Goal: Information Seeking & Learning: Learn about a topic

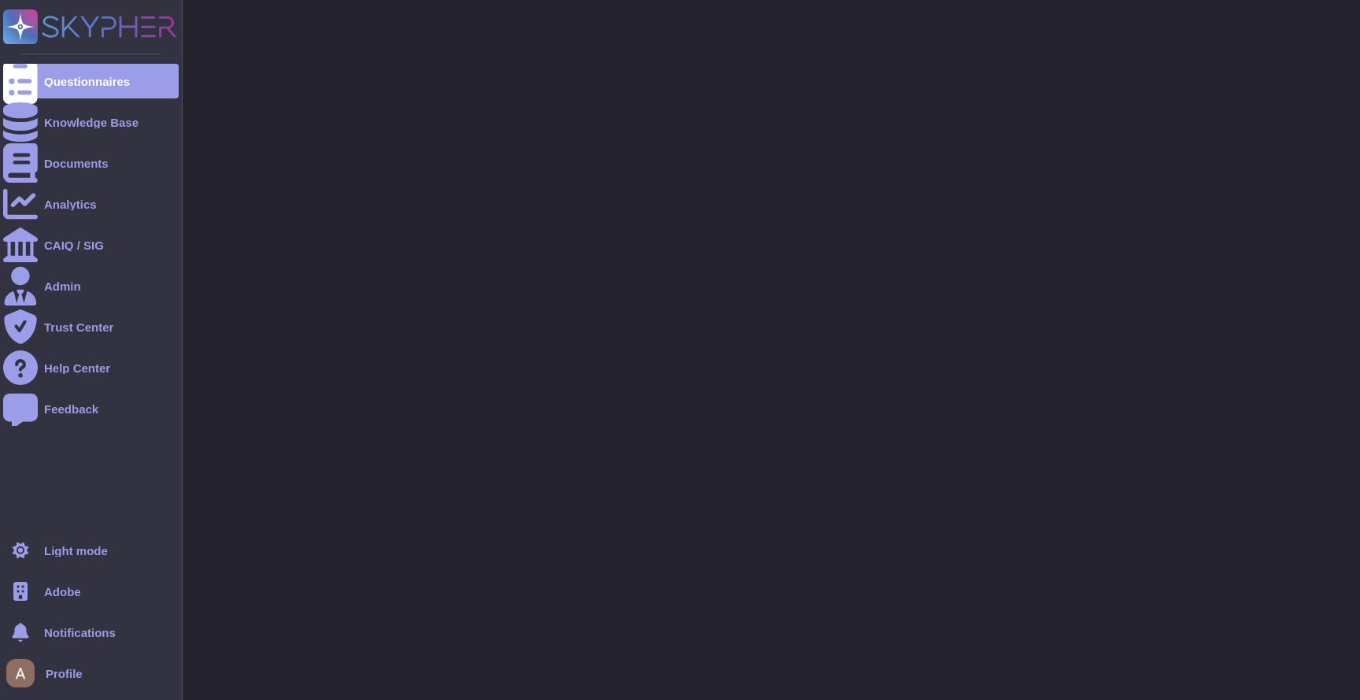
click at [61, 583] on div "Adobe" at bounding box center [91, 591] width 176 height 35
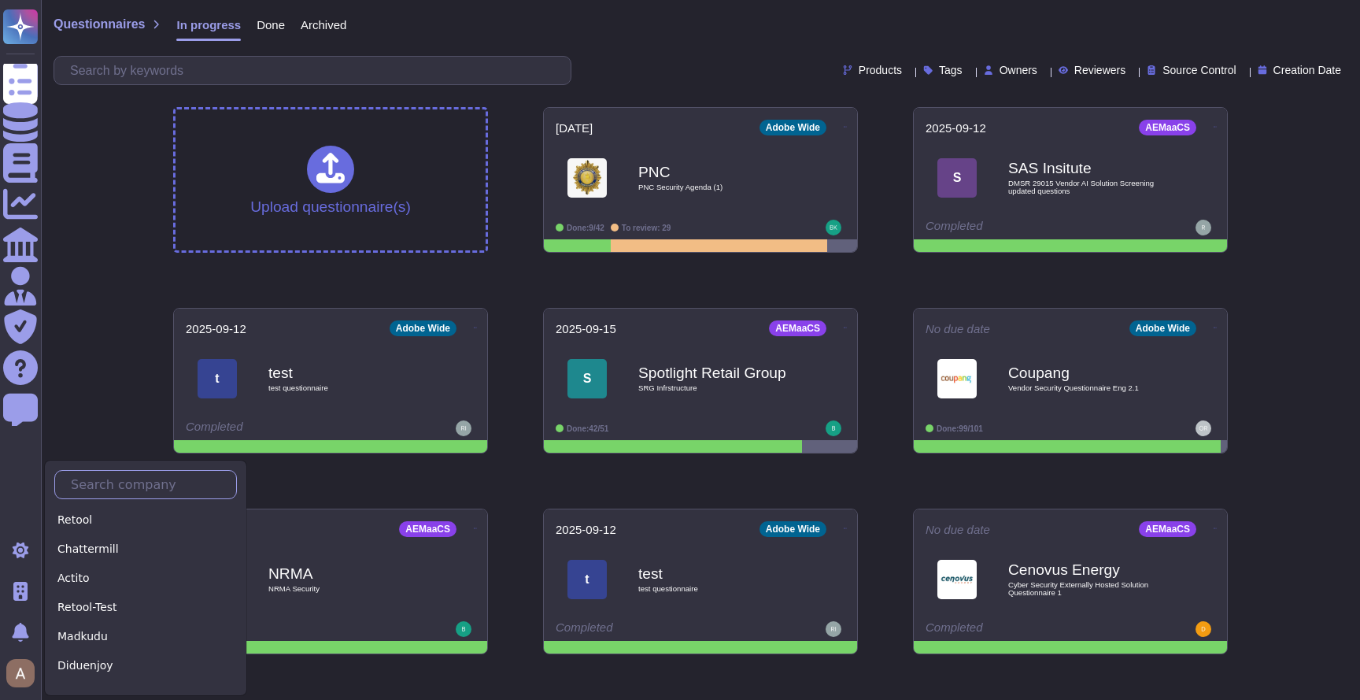
click at [124, 482] on input "text" at bounding box center [149, 485] width 173 height 28
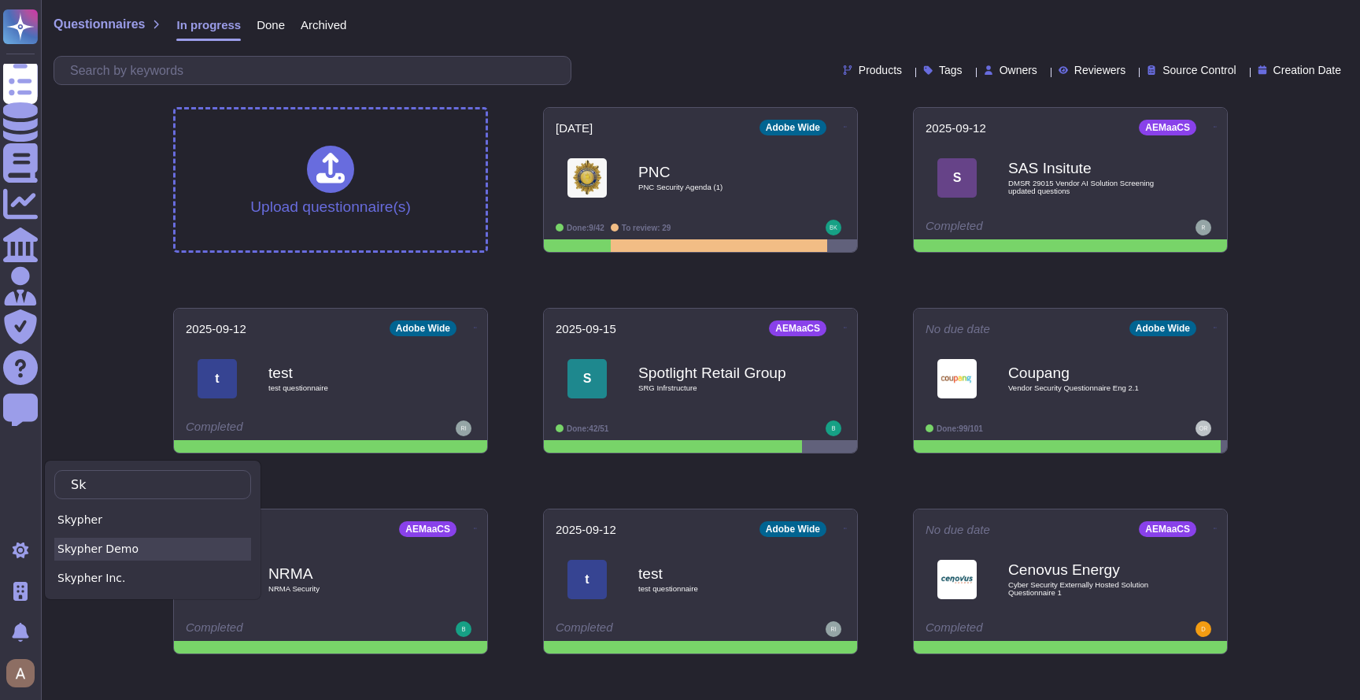
type input "Sk"
click at [117, 559] on div "Skypher Demo" at bounding box center [152, 549] width 197 height 23
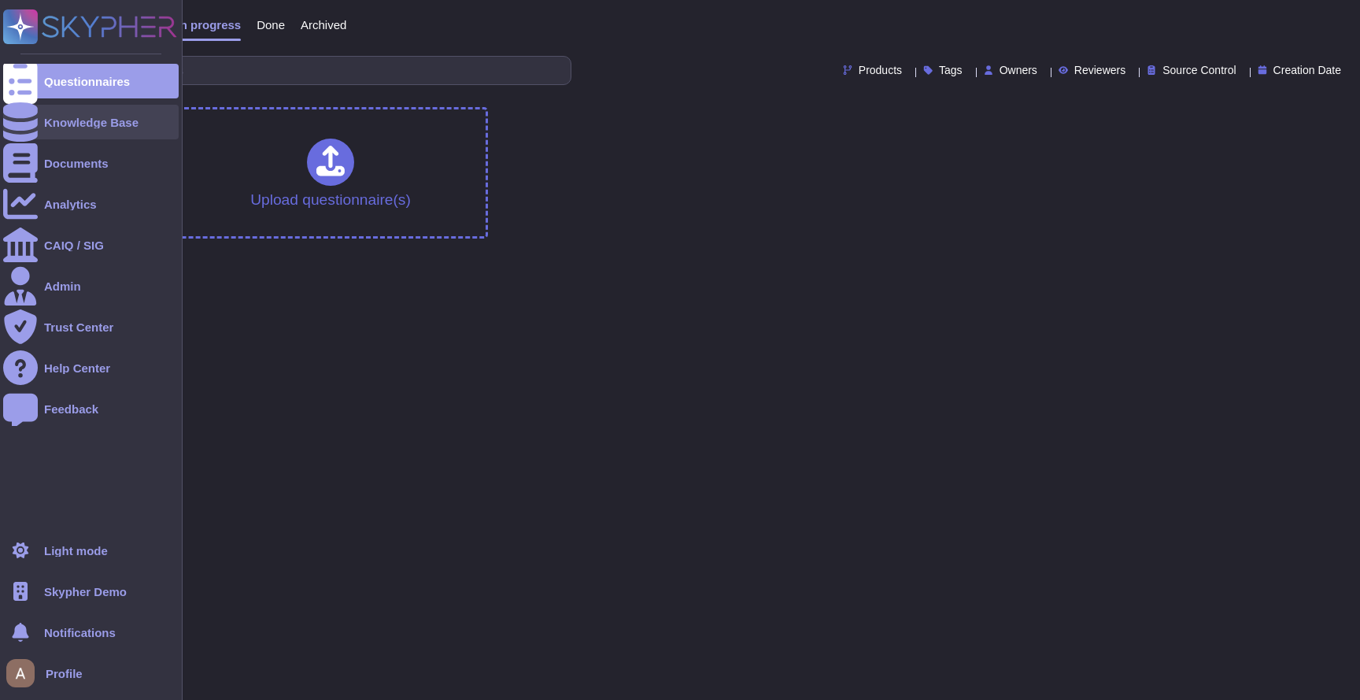
click at [49, 130] on div "Knowledge Base" at bounding box center [91, 122] width 176 height 35
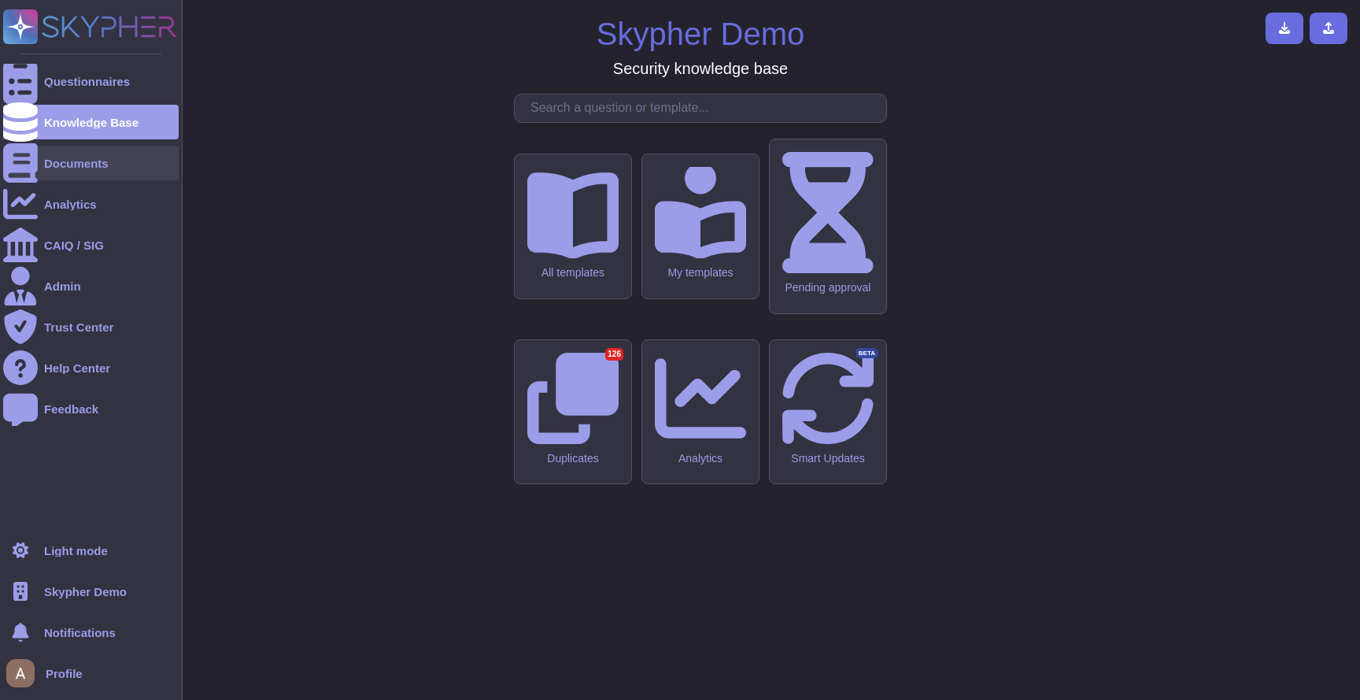
click at [69, 160] on div "Documents" at bounding box center [76, 163] width 65 height 12
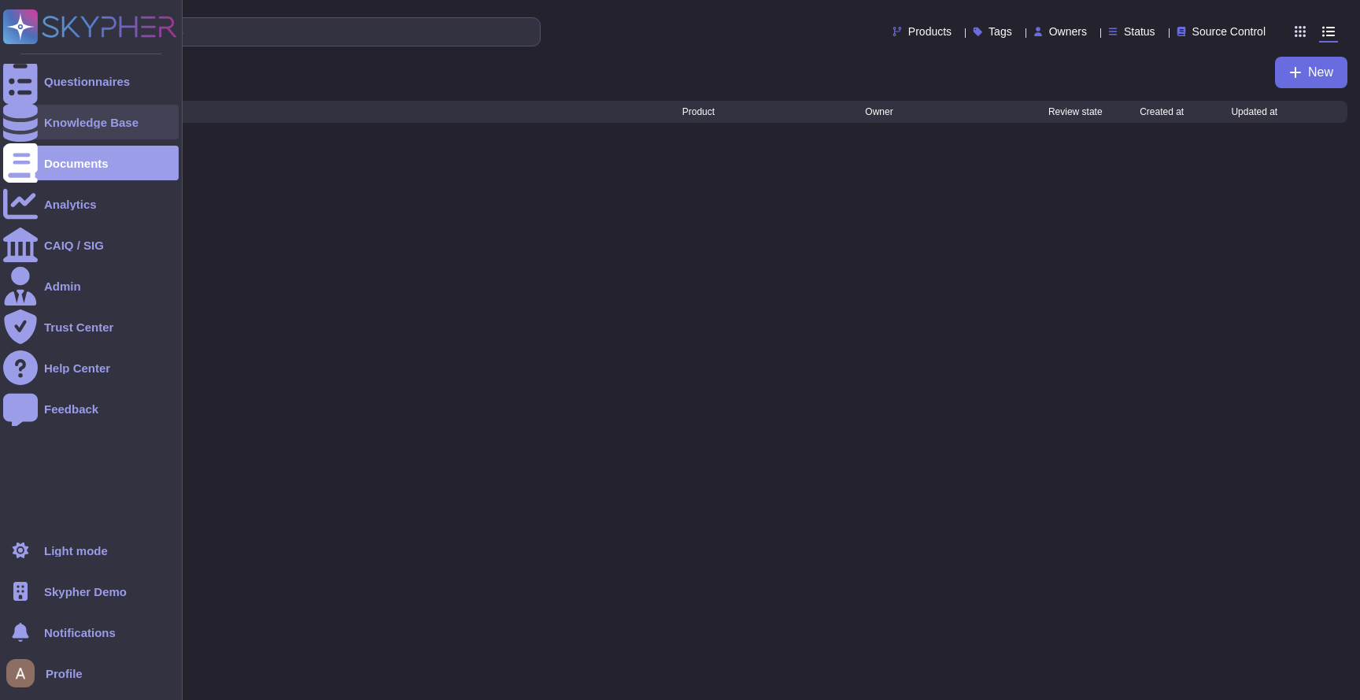
click at [123, 130] on div "Knowledge Base" at bounding box center [91, 122] width 176 height 35
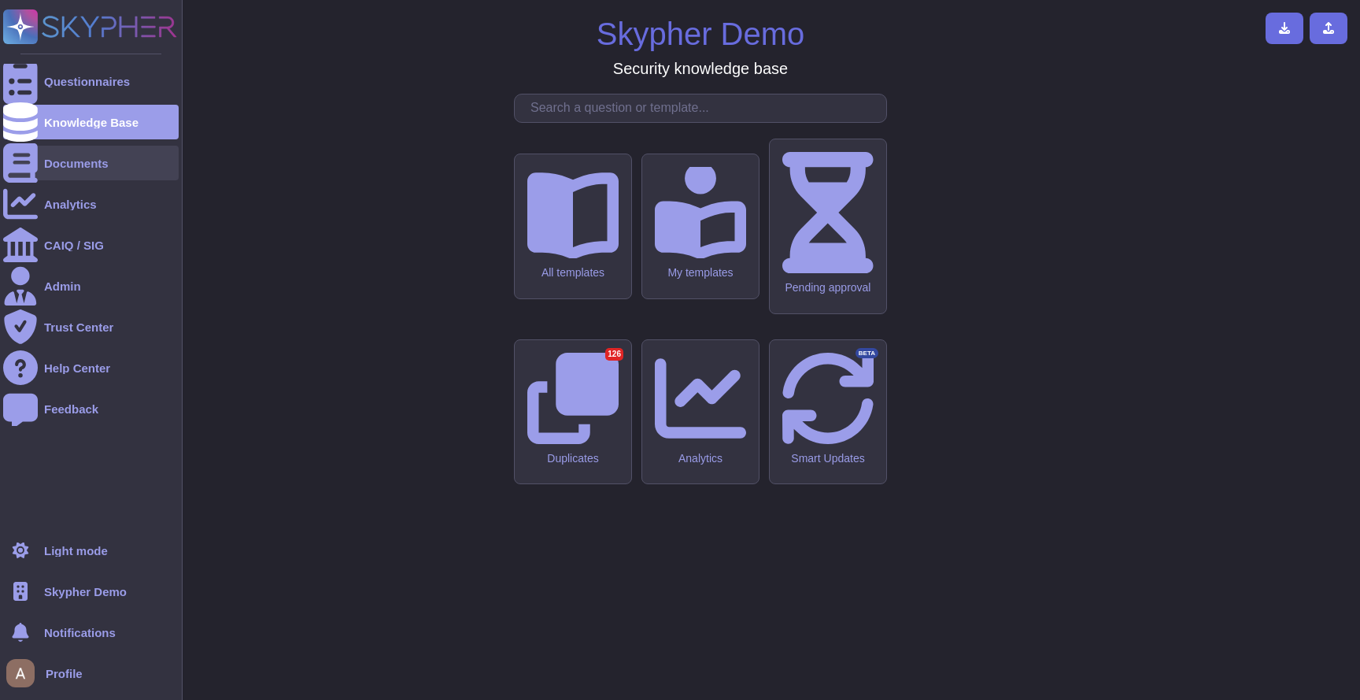
click at [113, 156] on div "Documents" at bounding box center [91, 163] width 176 height 35
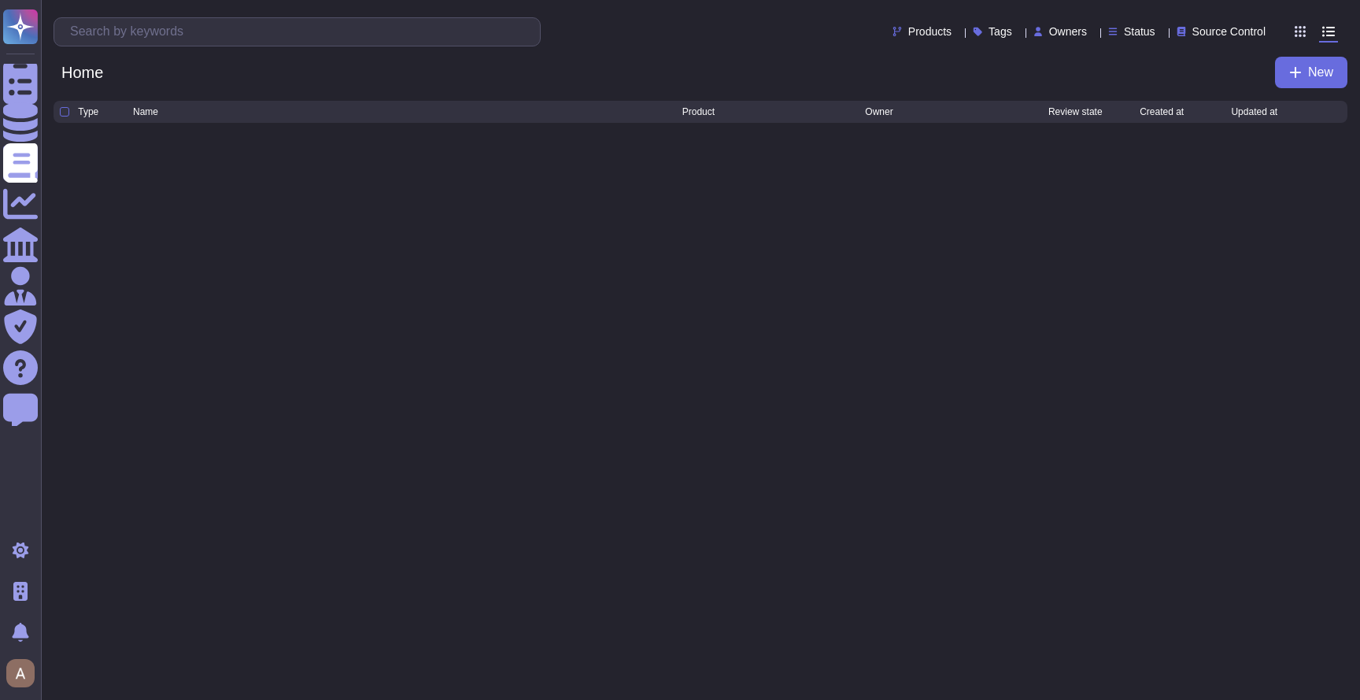
click at [645, 145] on html "Questionnaires Knowledge Base Documents Analytics CAIQ / SIG Admin Trust Center…" at bounding box center [680, 72] width 1360 height 145
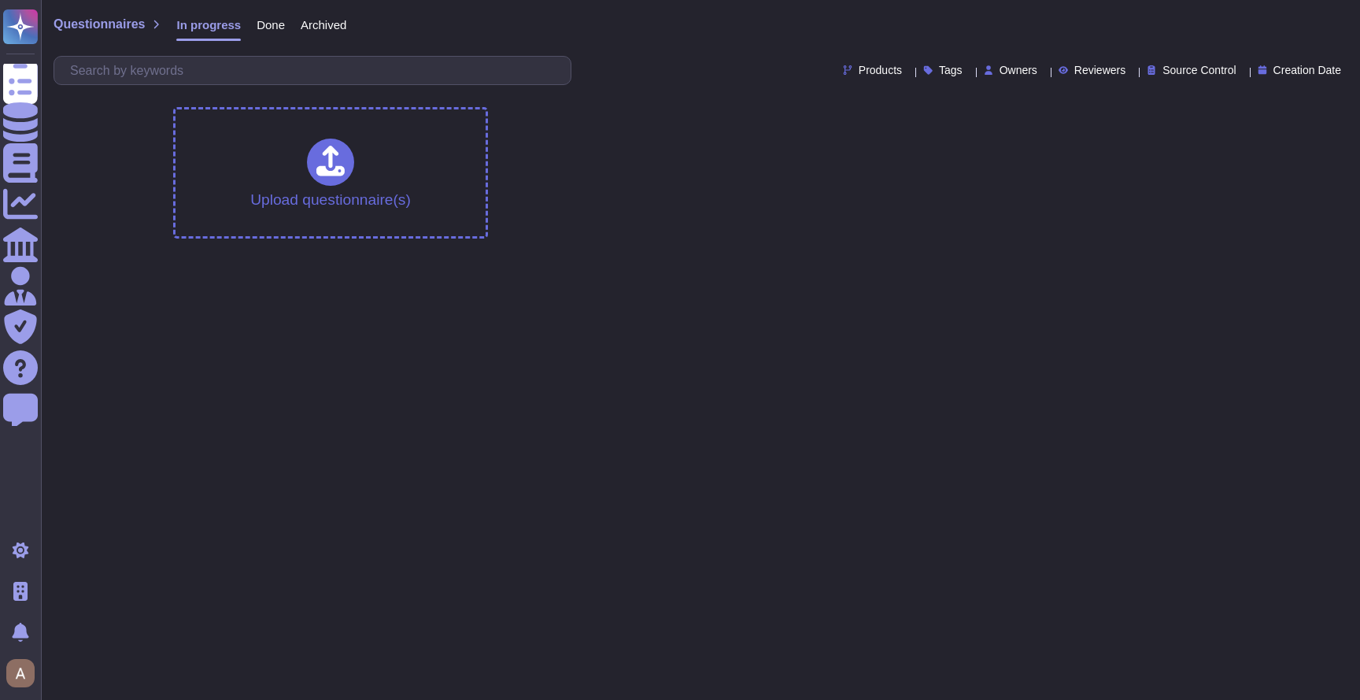
click at [327, 29] on span "Archived" at bounding box center [324, 25] width 46 height 12
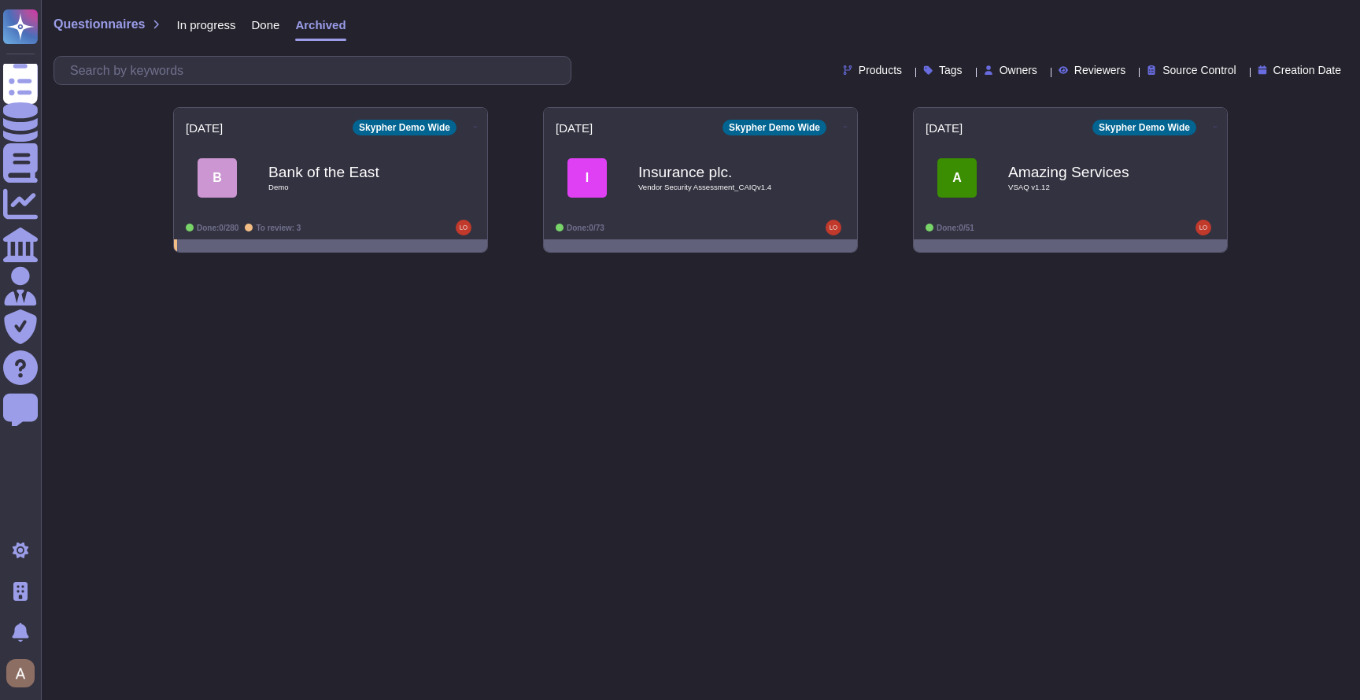
click at [279, 28] on span "Done" at bounding box center [266, 25] width 28 height 12
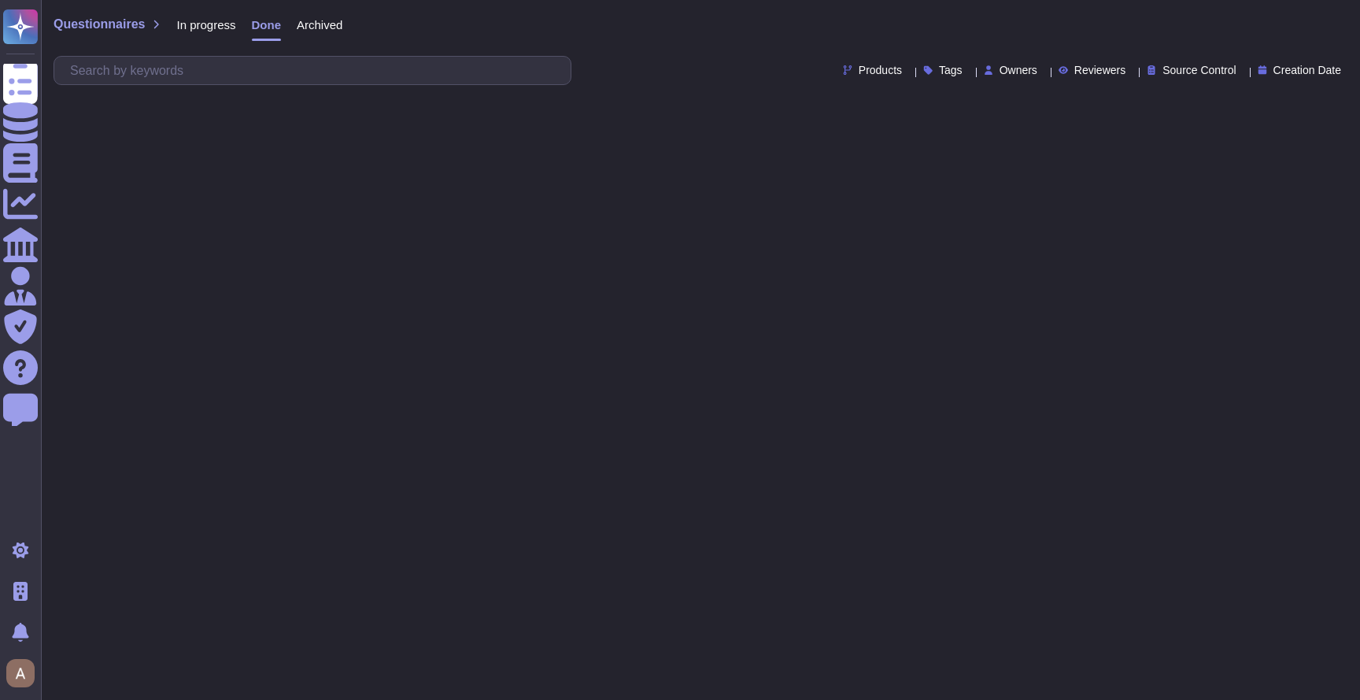
click at [210, 22] on span "In progress" at bounding box center [205, 25] width 59 height 12
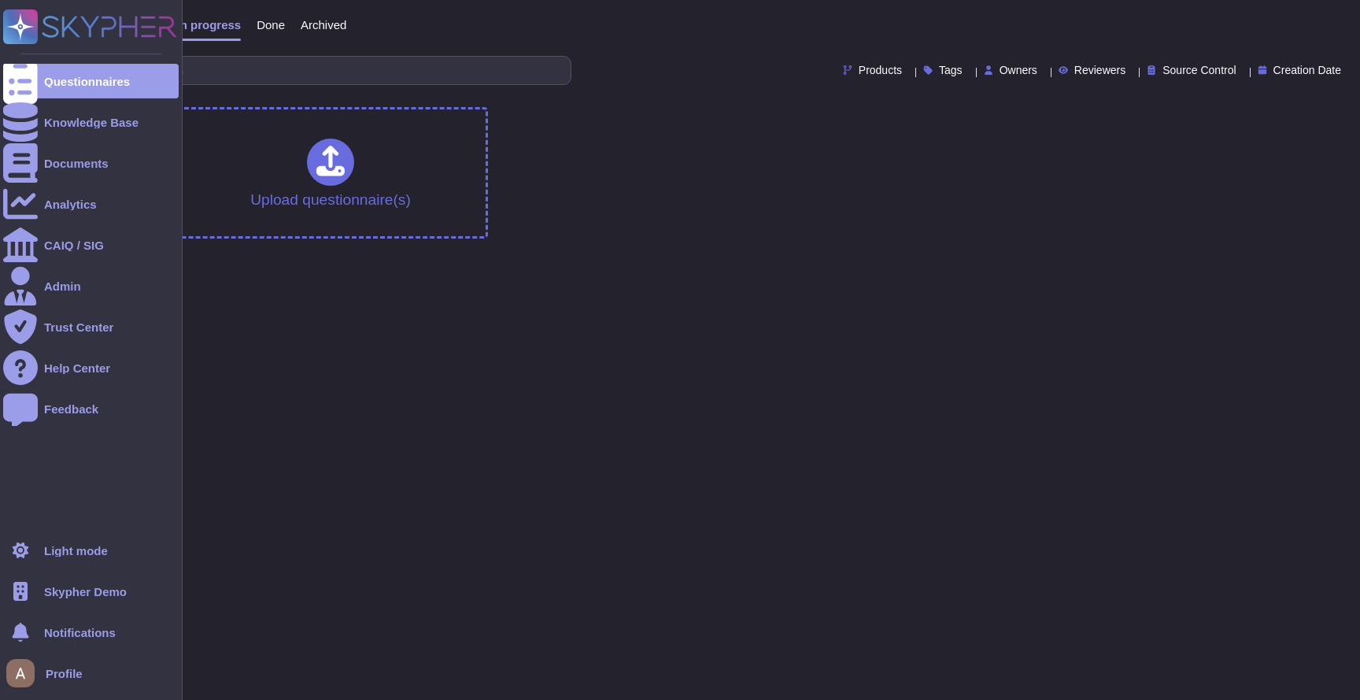
click at [34, 592] on div at bounding box center [20, 591] width 35 height 35
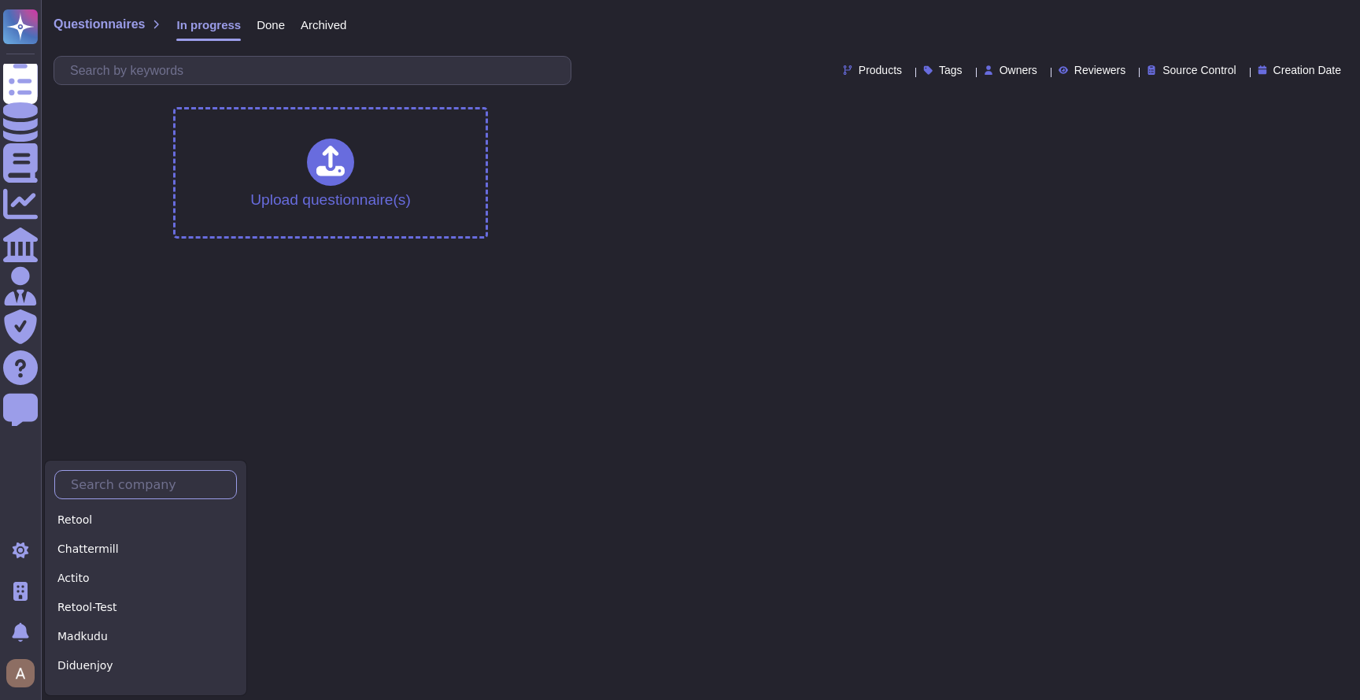
click at [112, 486] on input "text" at bounding box center [149, 485] width 173 height 28
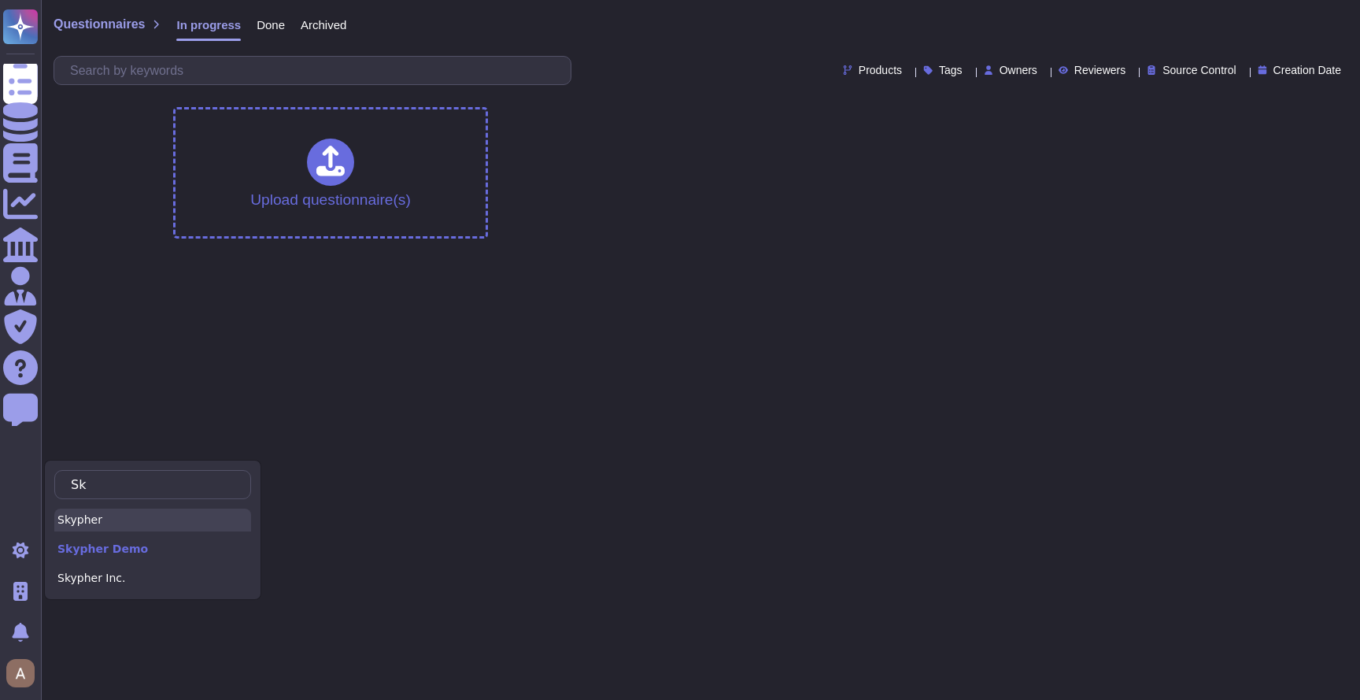
type input "Sk"
click at [122, 525] on div "Skypher" at bounding box center [152, 520] width 197 height 23
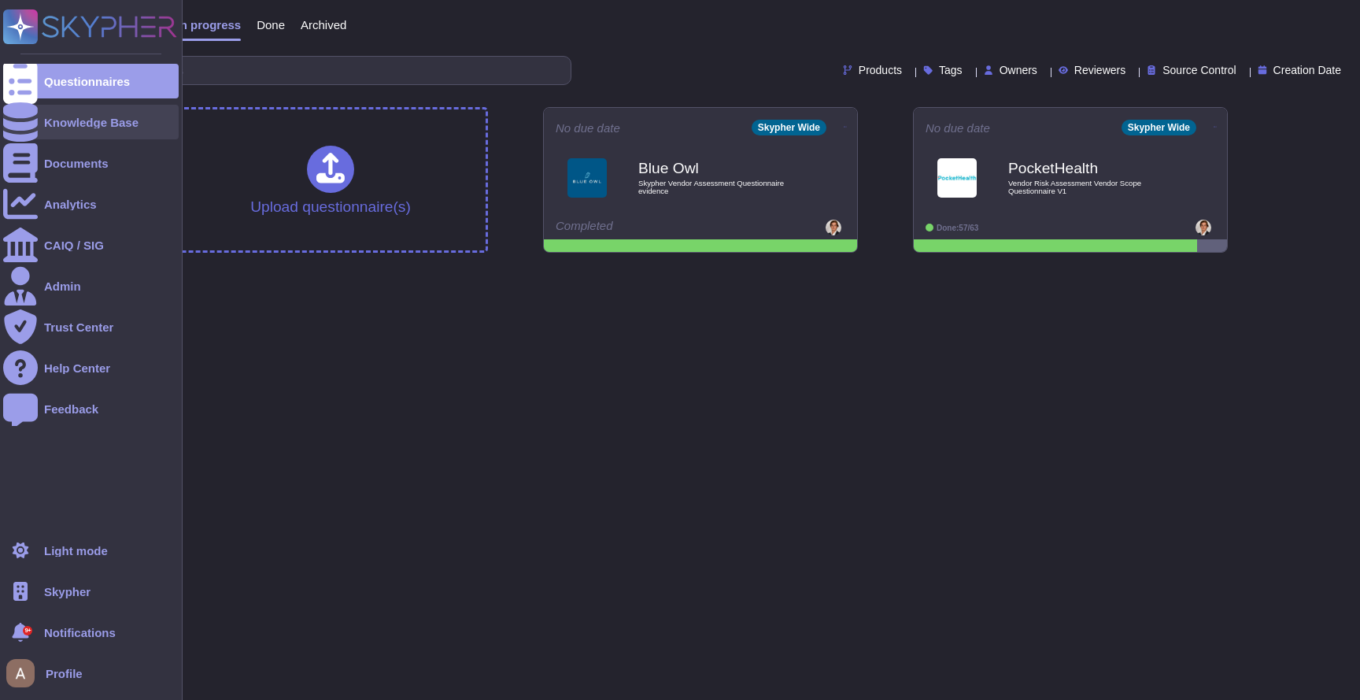
click at [97, 123] on div "Knowledge Base" at bounding box center [91, 123] width 94 height 12
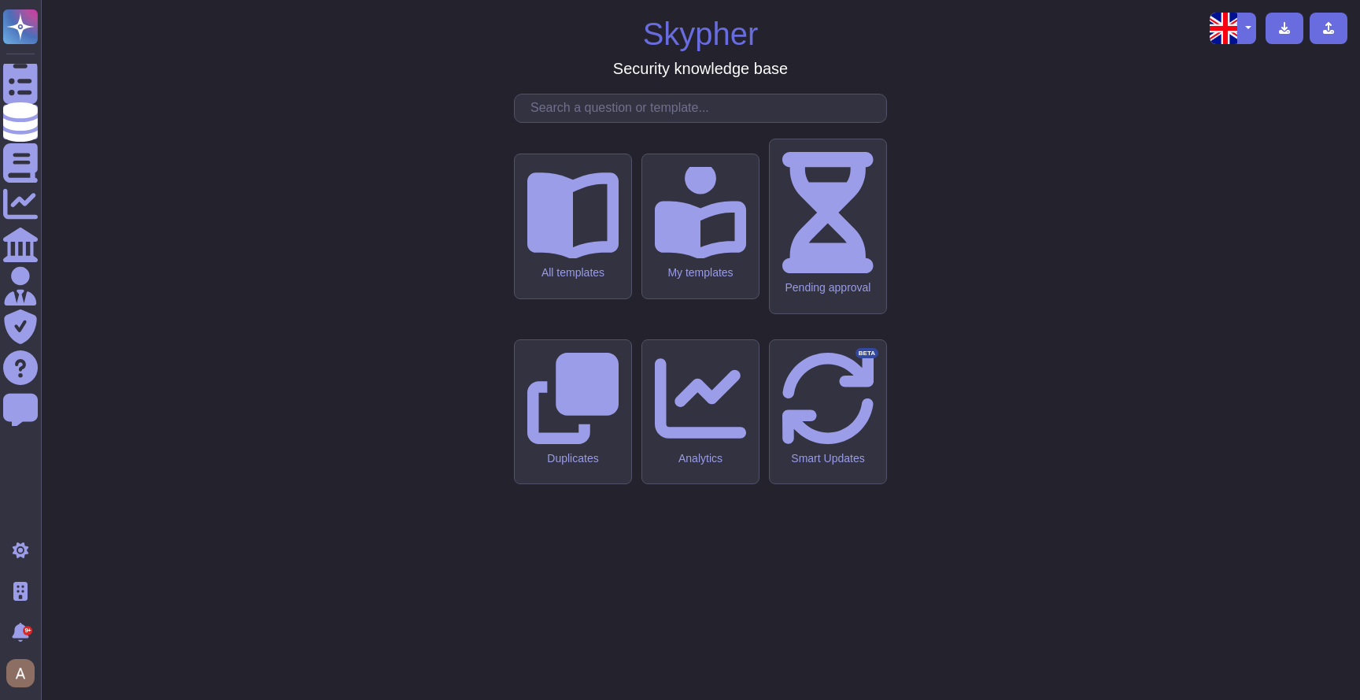
drag, startPoint x: 584, startPoint y: 321, endPoint x: 338, endPoint y: 311, distance: 246.6
click at [338, 311] on div "Skypher Security knowledge base All templates My templates Pending approval Dup…" at bounding box center [701, 350] width 1294 height 675
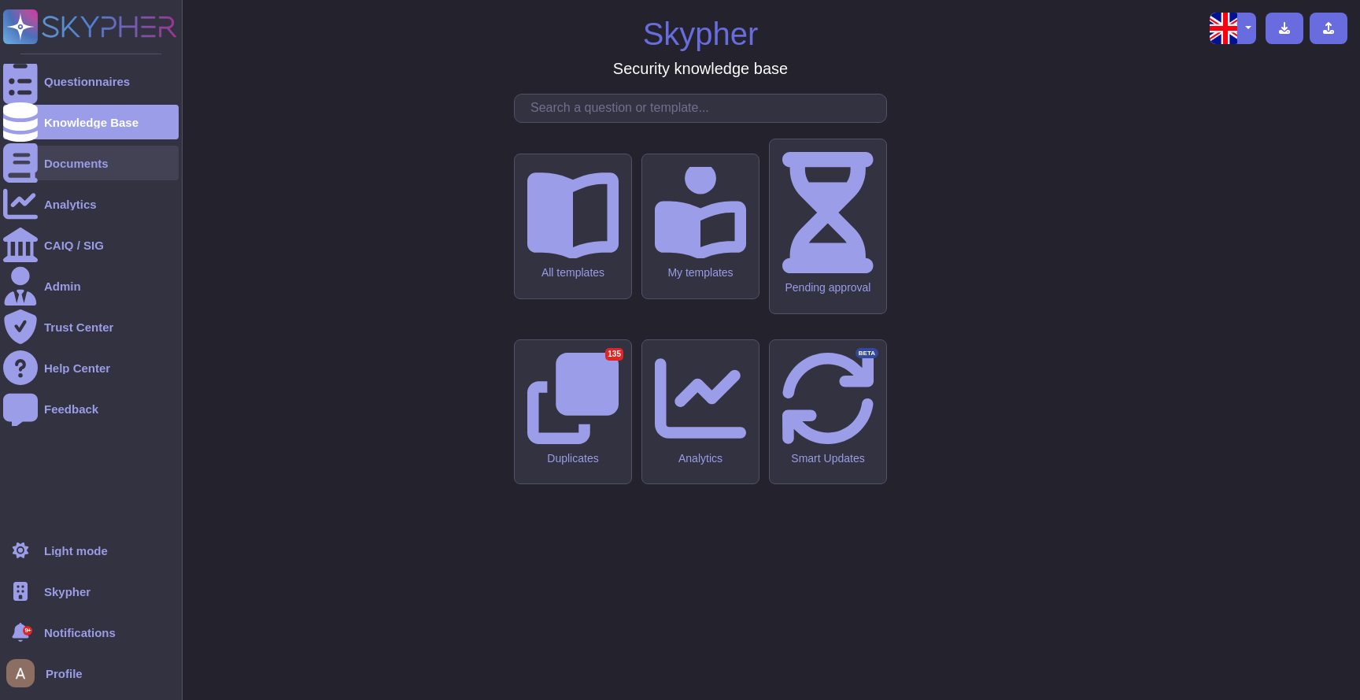
click at [35, 161] on div at bounding box center [20, 163] width 35 height 35
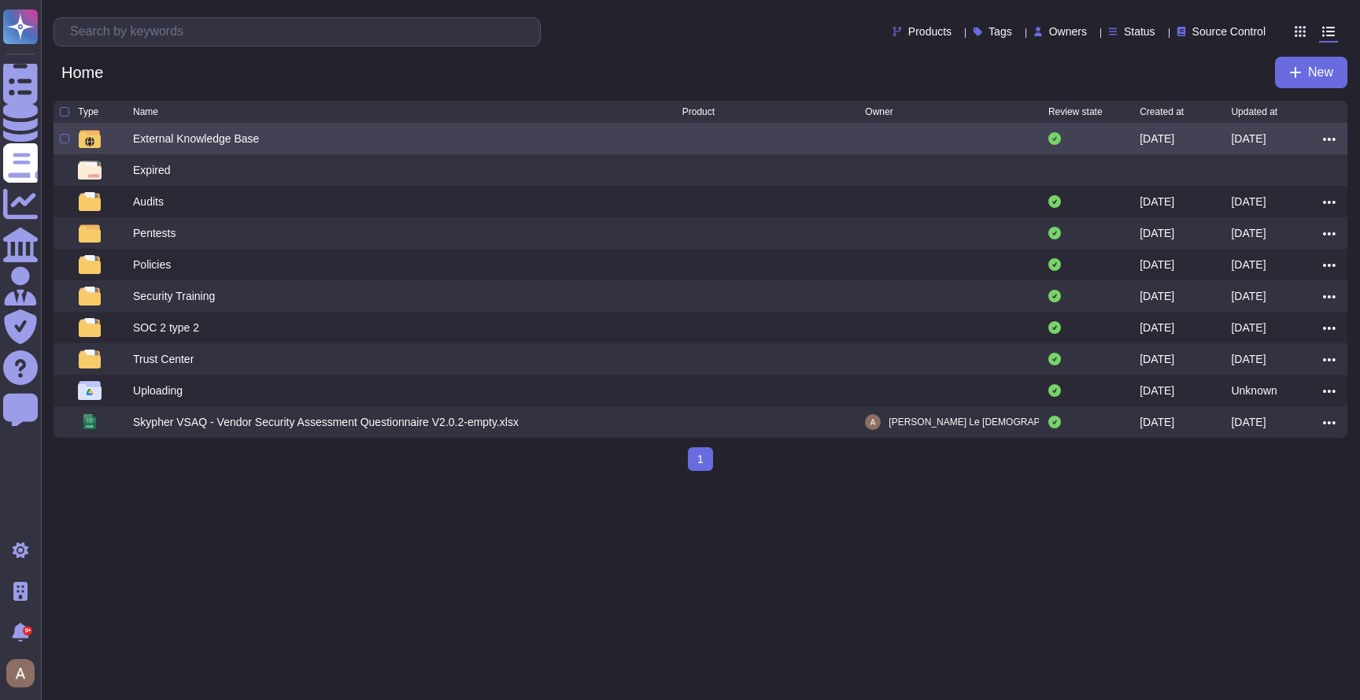
click at [139, 146] on div "External Knowledge Base" at bounding box center [196, 139] width 126 height 16
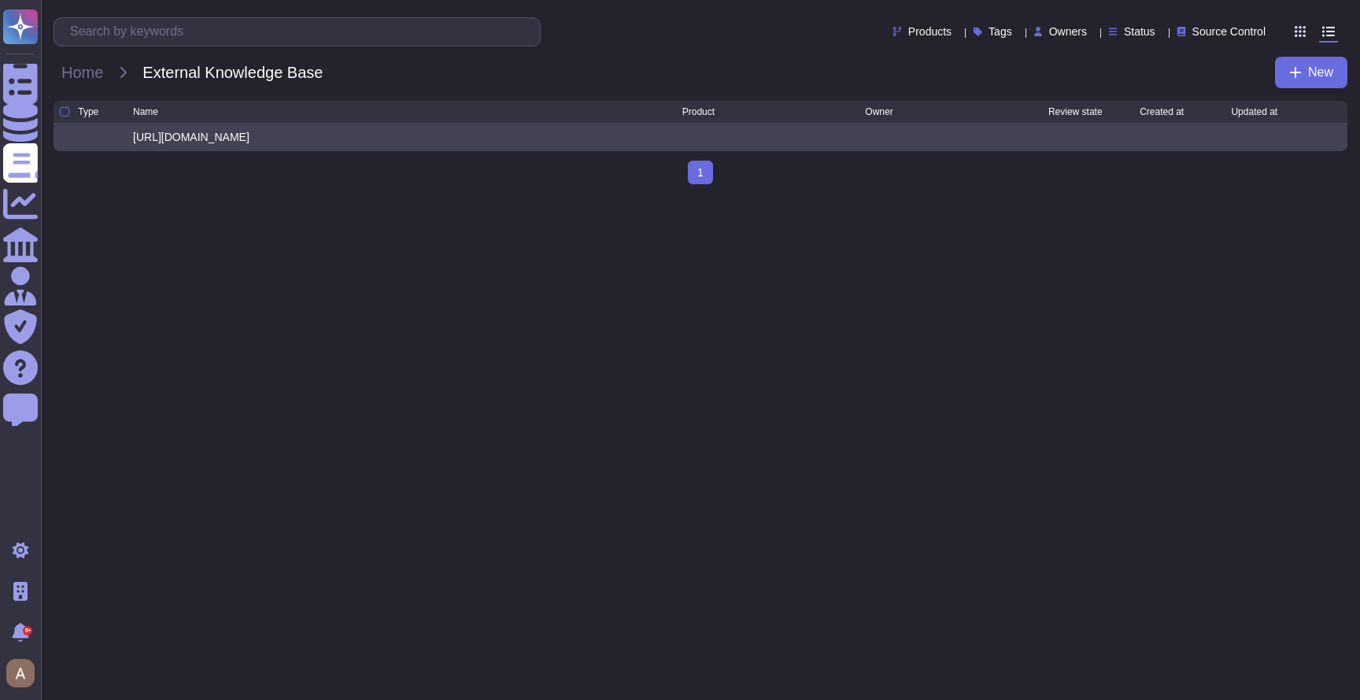
drag, startPoint x: 490, startPoint y: 144, endPoint x: 130, endPoint y: 147, distance: 360.6
click at [130, 147] on div "https://www.pockethealth.com/en-us/privacy-policy/?type=provider" at bounding box center [701, 137] width 1294 height 28
copy div "https://www.pockethealth.com/en-us/privacy-policy/?type=provider"
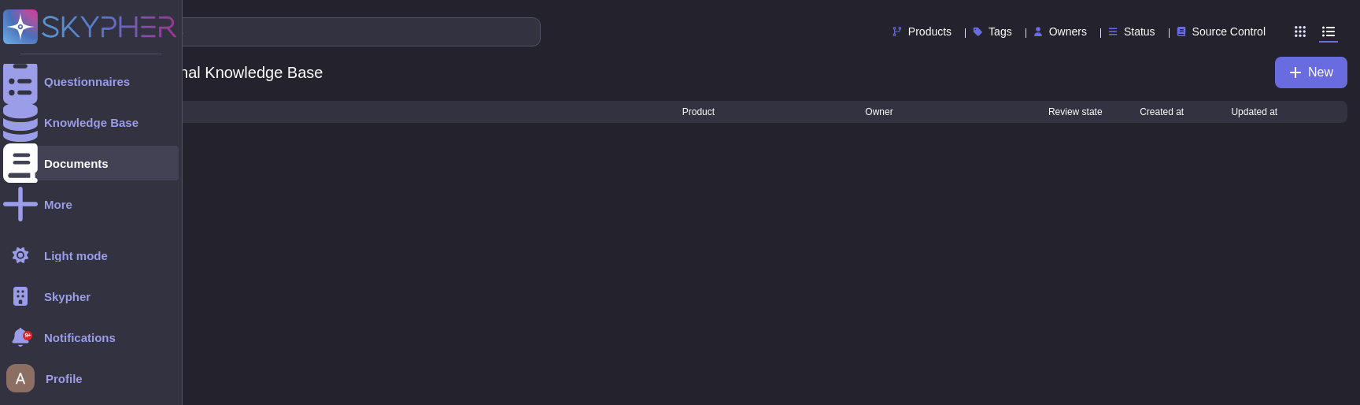
click at [42, 164] on div "Documents" at bounding box center [91, 163] width 176 height 35
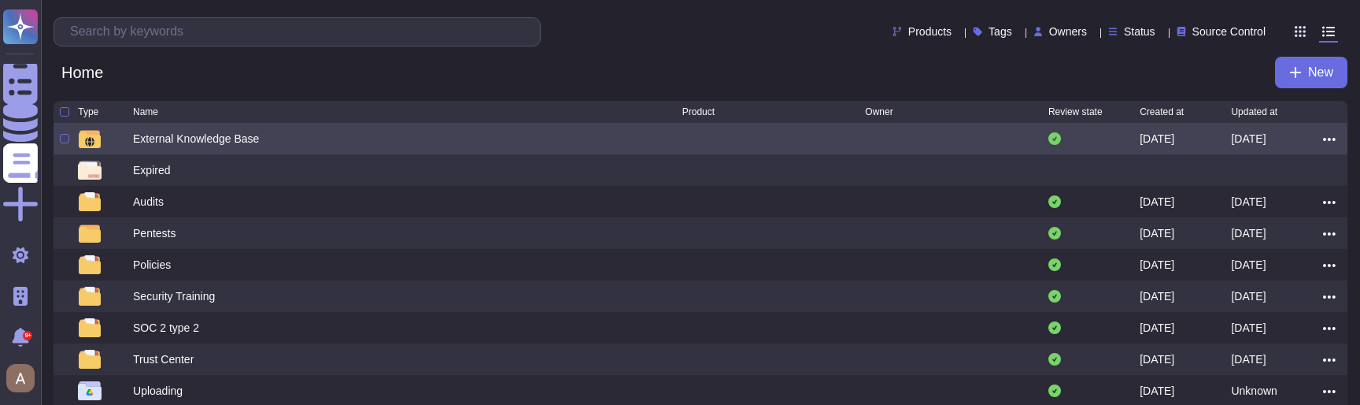
click at [216, 133] on div "External Knowledge Base" at bounding box center [407, 138] width 549 height 19
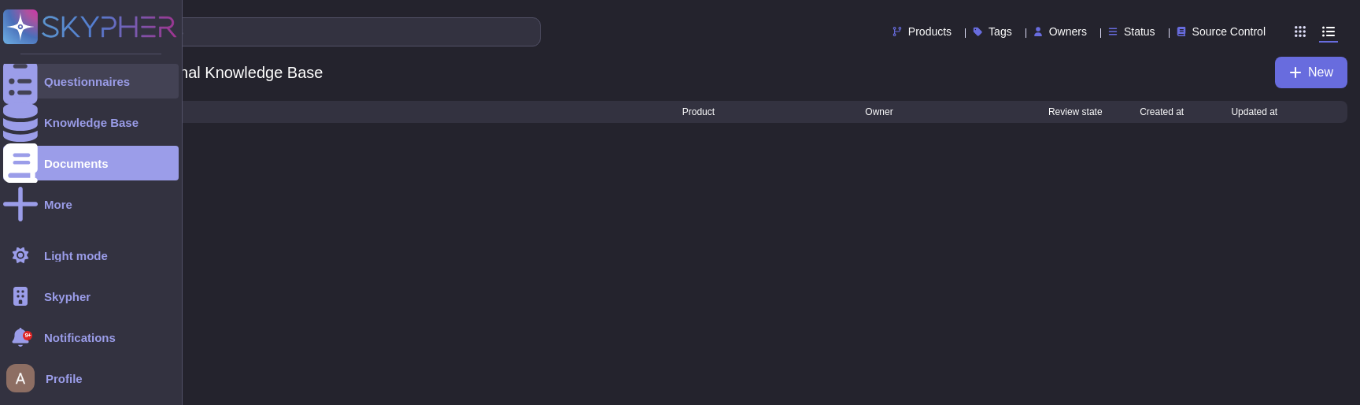
click at [33, 89] on div at bounding box center [20, 81] width 35 height 35
